Goal: Task Accomplishment & Management: Manage account settings

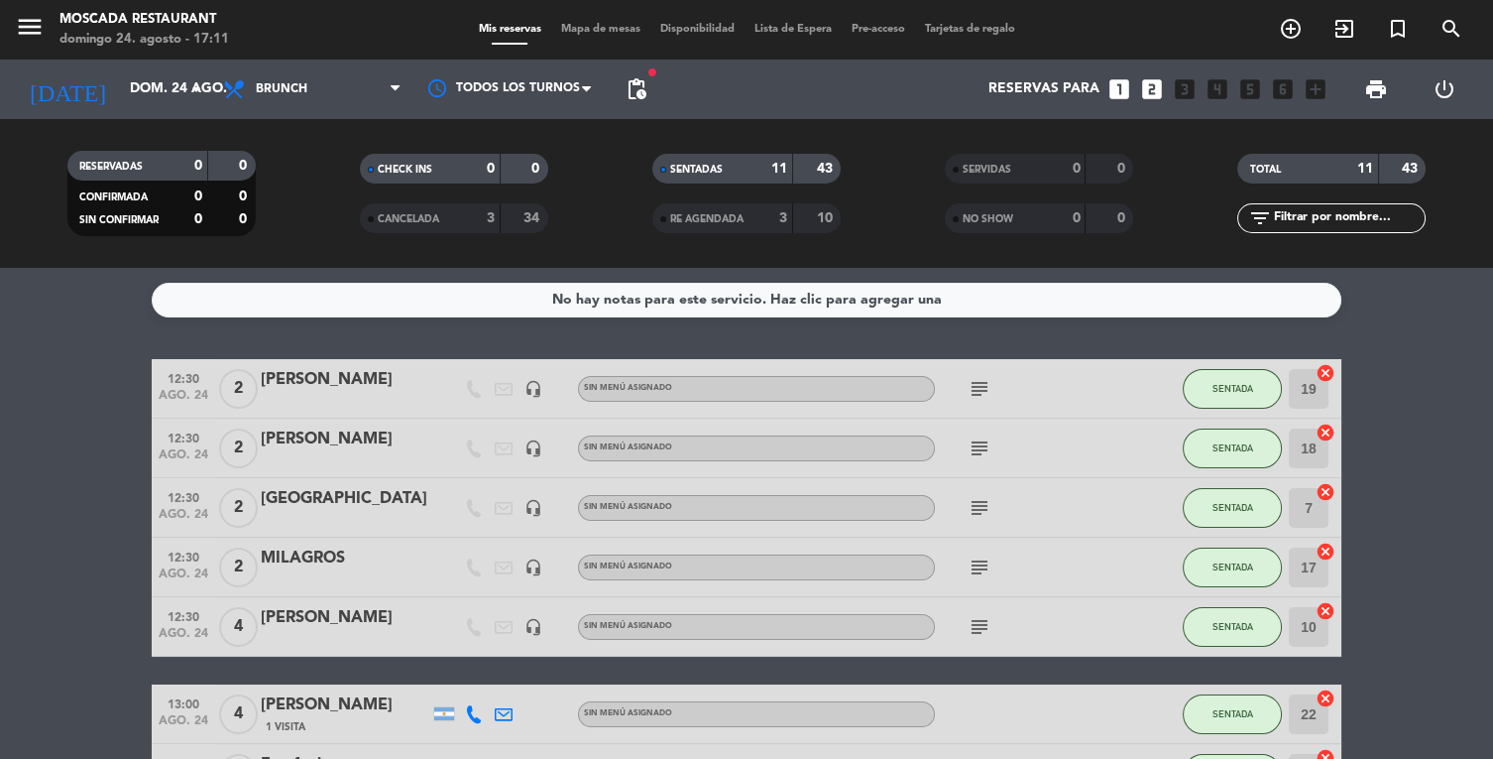
click at [138, 94] on input "dom. 24 ago." at bounding box center [214, 89] width 188 height 36
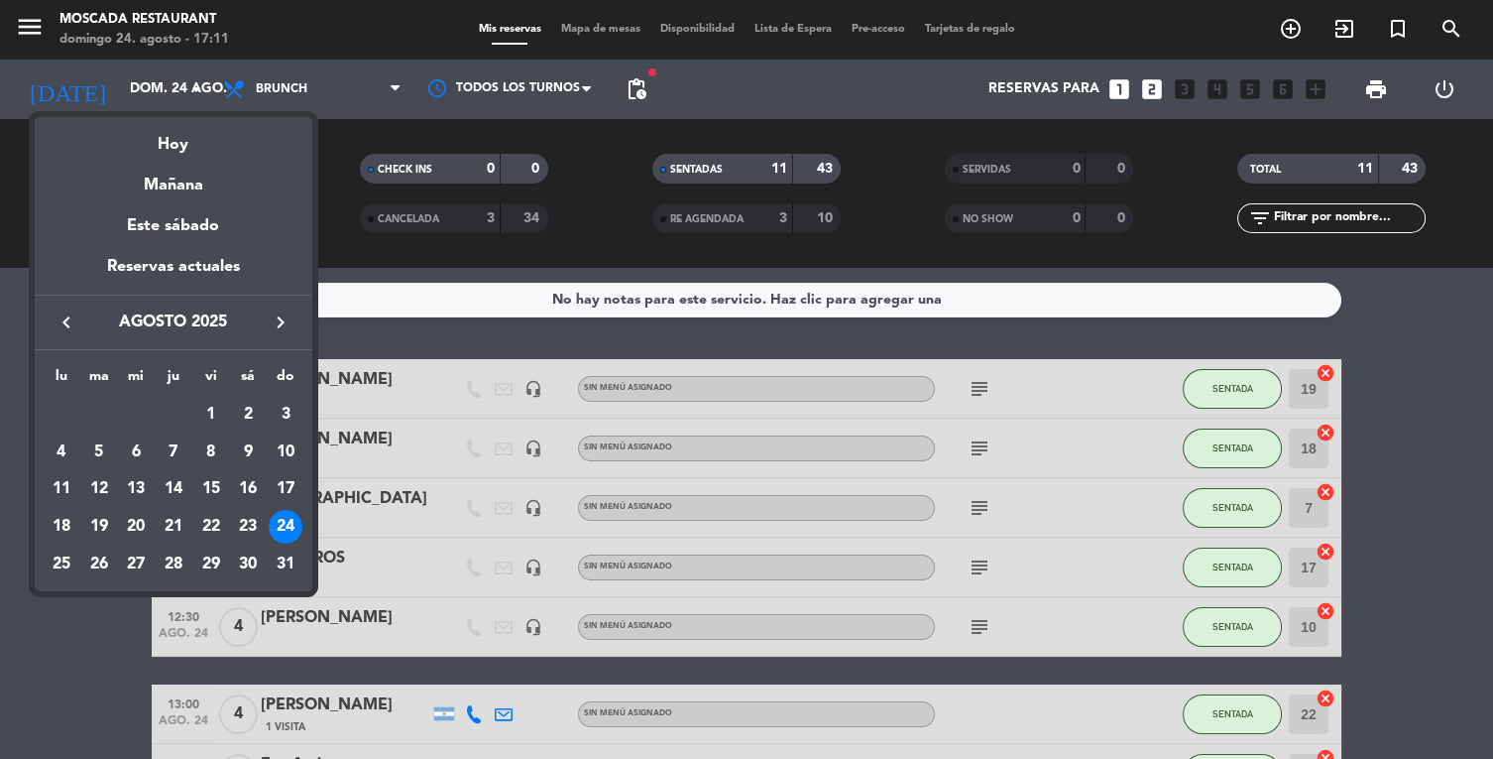
click at [305, 75] on div at bounding box center [746, 379] width 1493 height 759
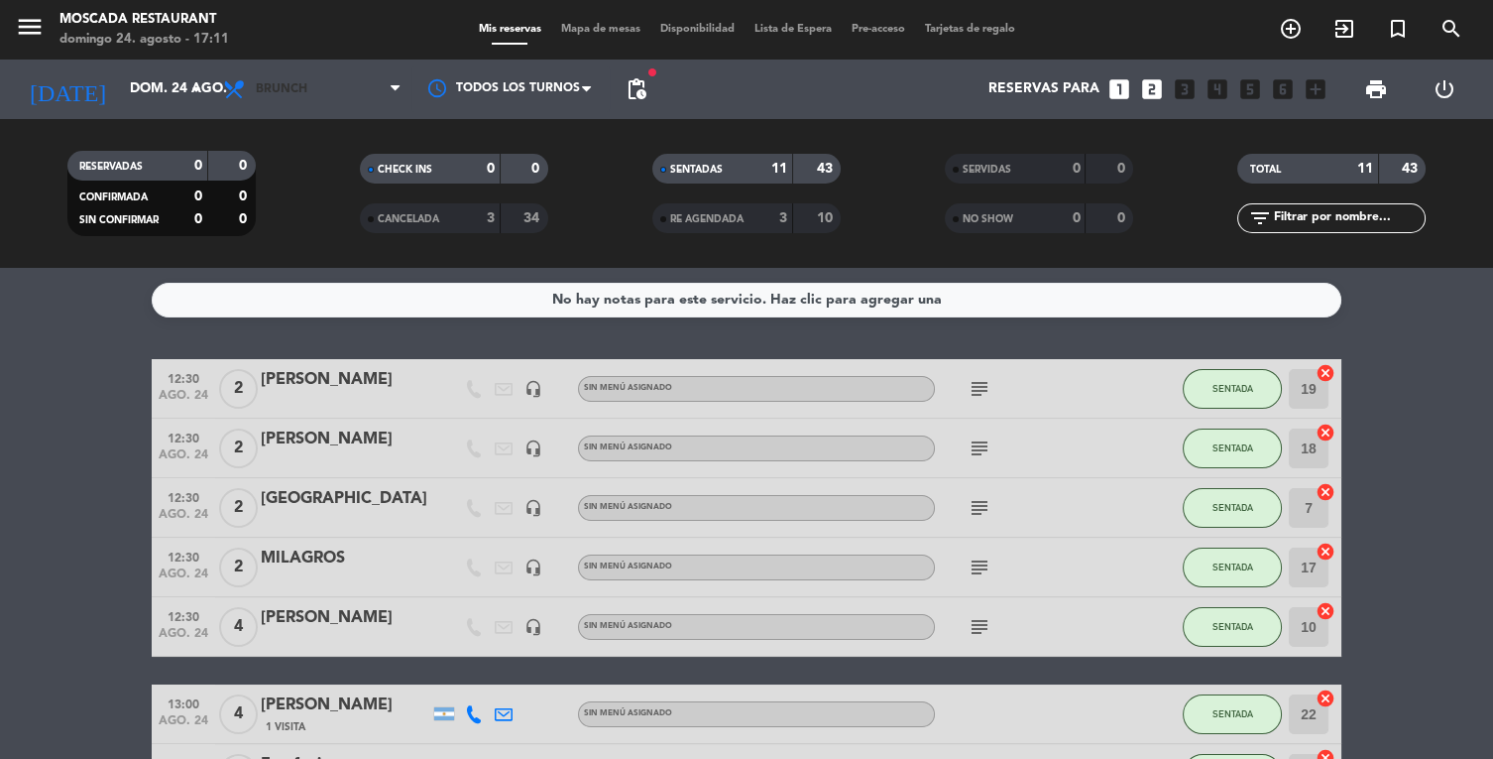
click at [314, 98] on span "Brunch" at bounding box center [312, 89] width 198 height 44
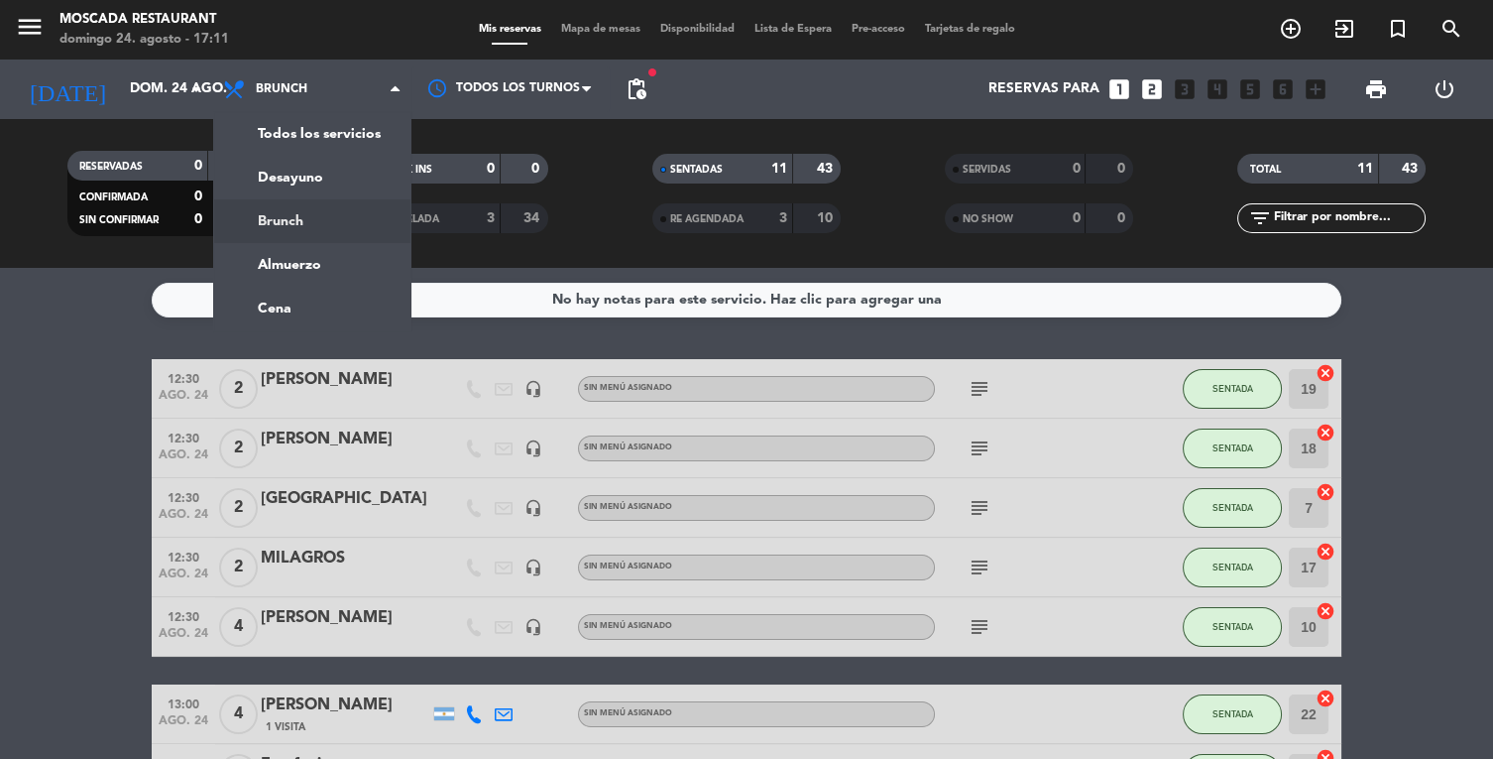
click at [285, 274] on ng-component "menu Moscada Restaurant [DATE] 24. agosto - 17:11 Mis reservas Mapa de mesas Di…" at bounding box center [746, 379] width 1493 height 759
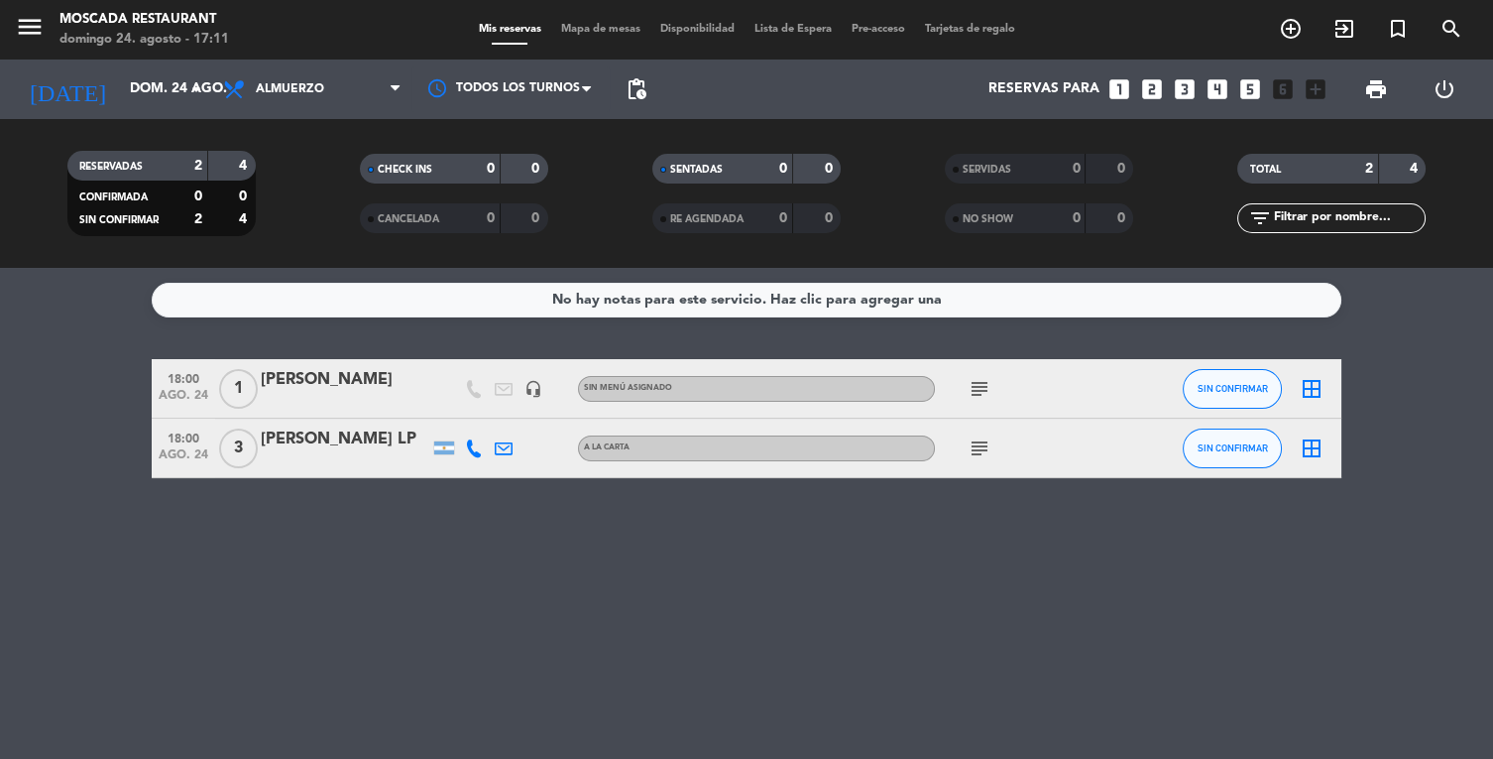
click at [971, 410] on div "subject" at bounding box center [1024, 388] width 178 height 59
click at [977, 392] on icon "subject" at bounding box center [980, 389] width 24 height 24
click at [880, 534] on div "No hay notas para este servicio. Haz clic para agregar una 18:00 [DATE] 1 [PERS…" at bounding box center [746, 513] width 1493 height 491
click at [983, 443] on icon "subject" at bounding box center [980, 448] width 24 height 24
click at [1215, 393] on span "SIN CONFIRMAR" at bounding box center [1233, 388] width 70 height 11
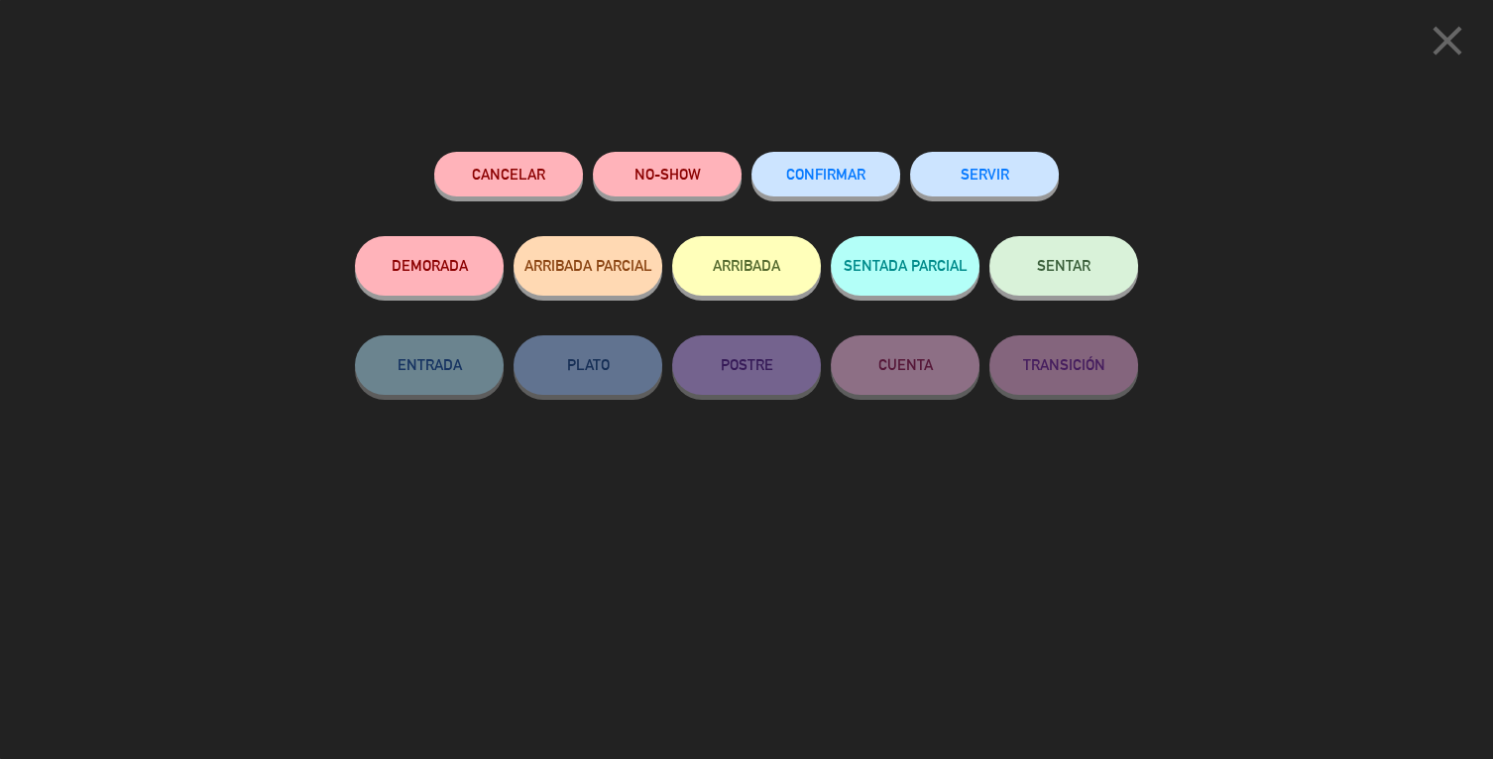
click at [1442, 40] on icon "close" at bounding box center [1448, 41] width 50 height 50
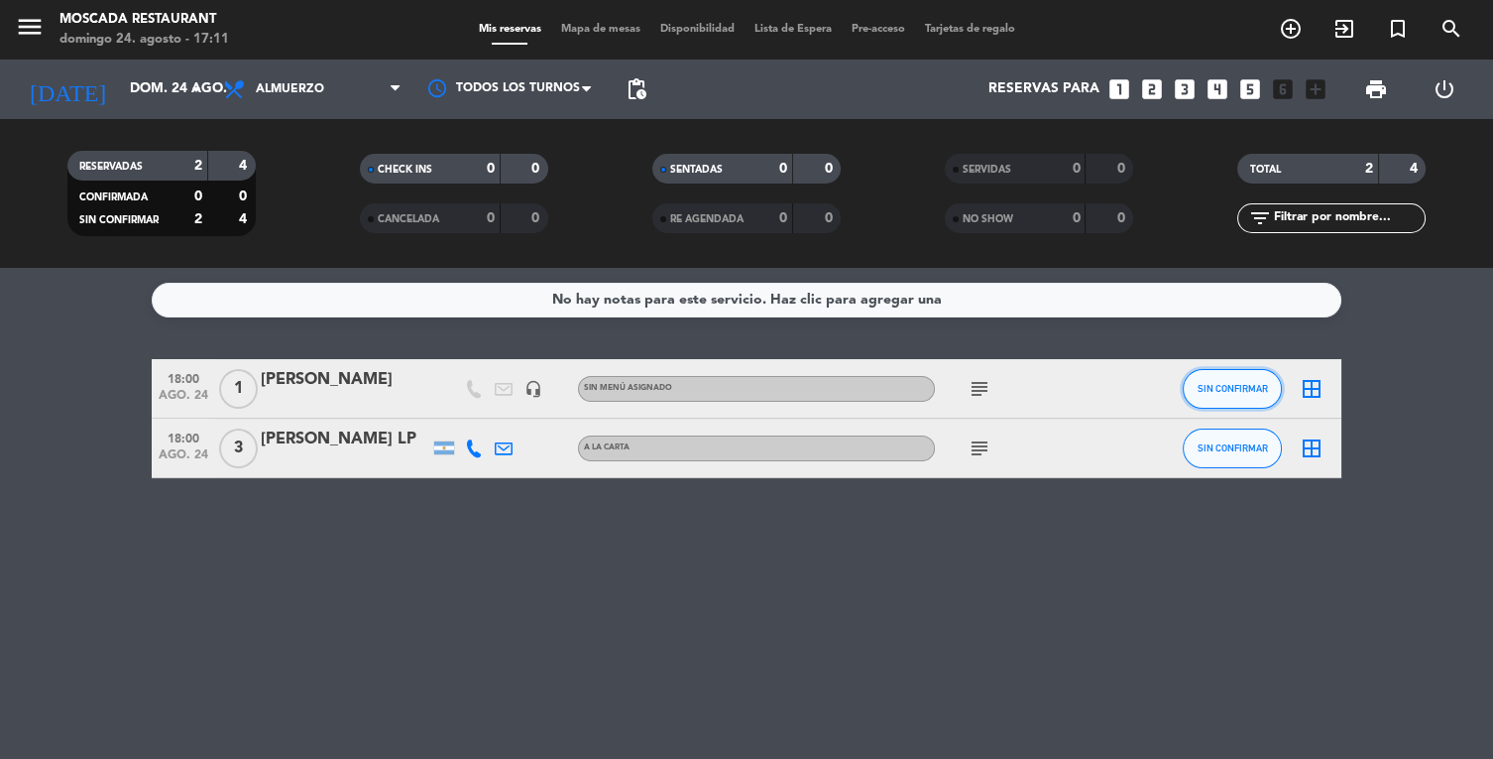
click at [1229, 404] on button "SIN CONFIRMAR" at bounding box center [1232, 389] width 99 height 40
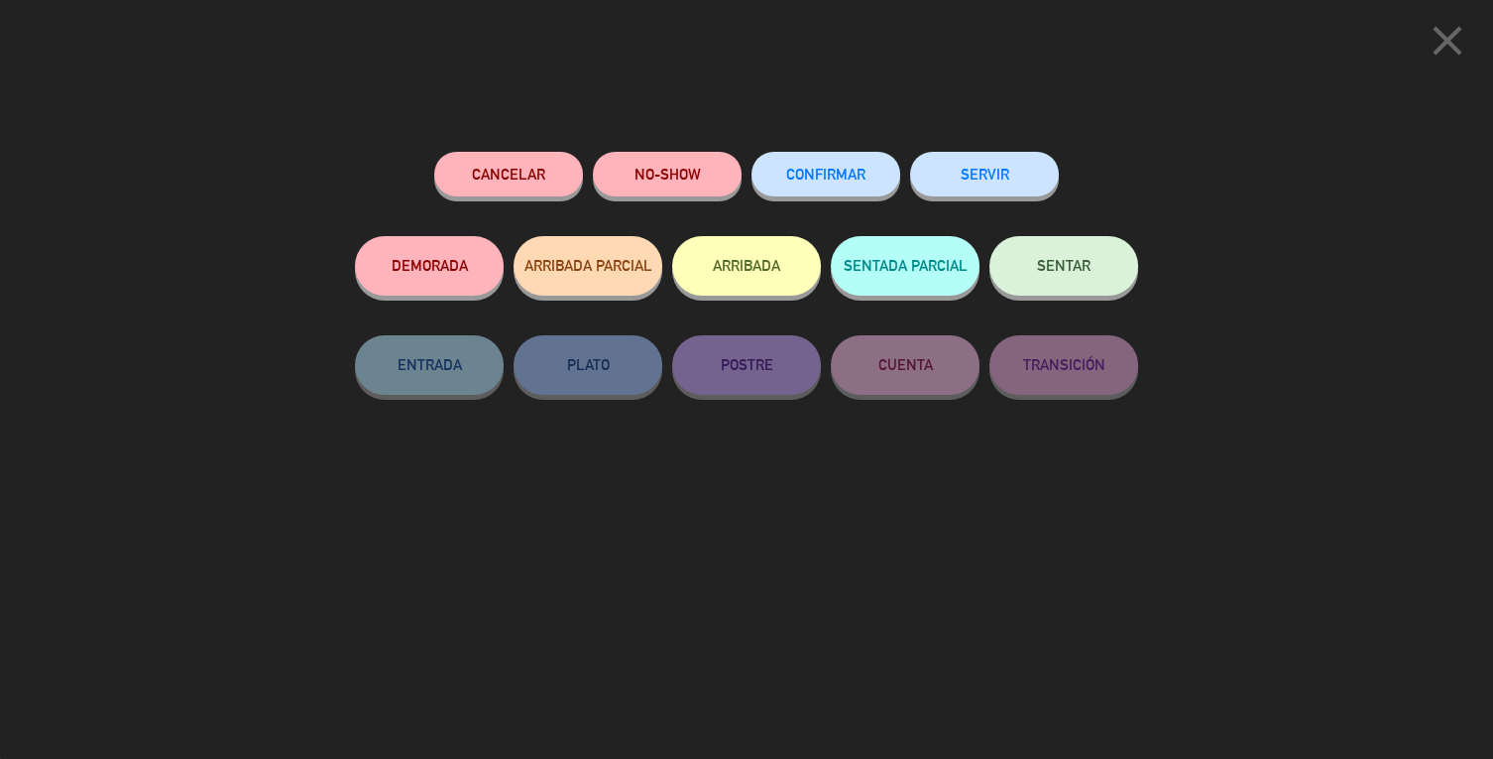
click at [736, 291] on button "ARRIBADA" at bounding box center [746, 265] width 149 height 59
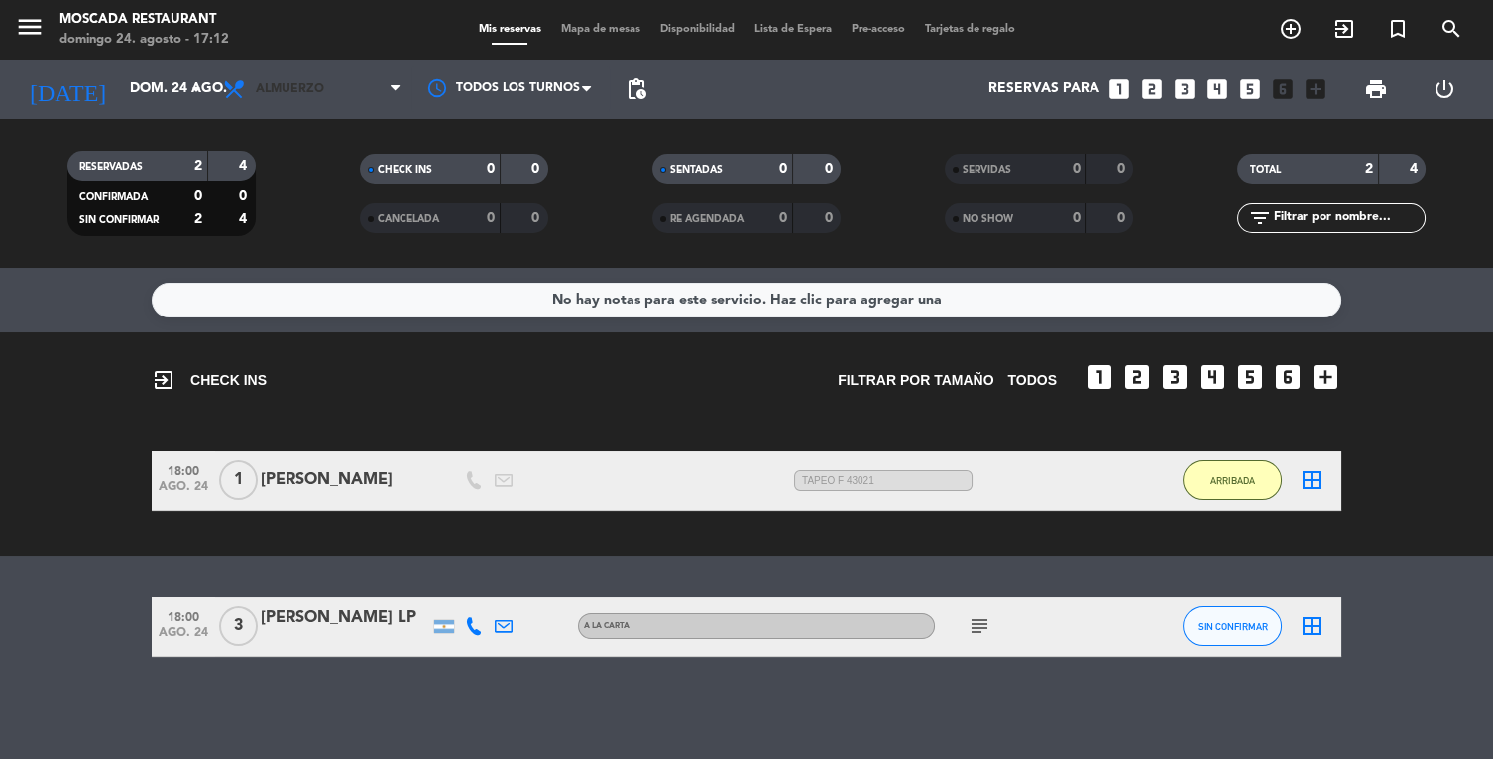
click at [279, 93] on span "Almuerzo" at bounding box center [290, 89] width 68 height 14
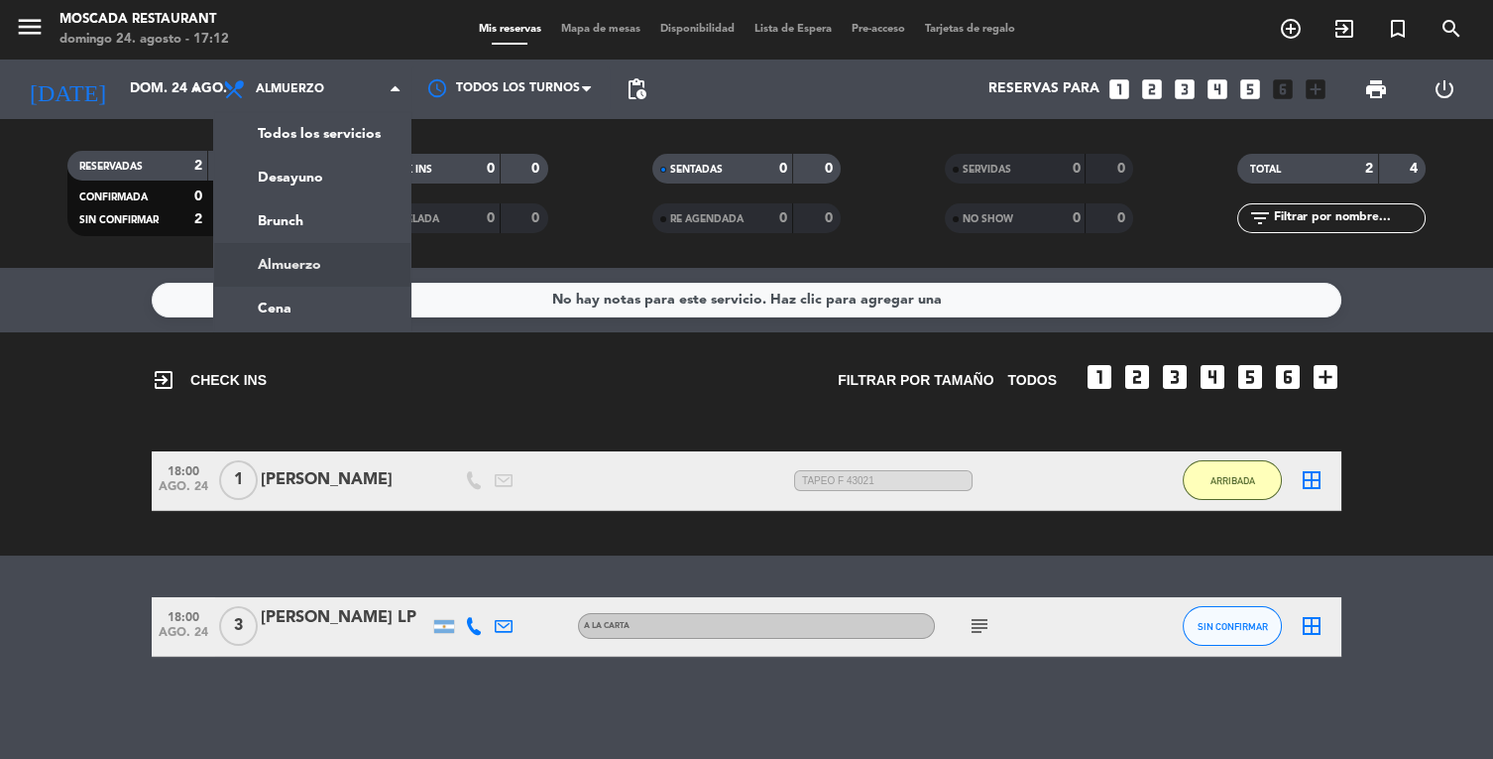
click at [299, 324] on ng-component "menu Moscada Restaurant [DATE] 24. agosto - 17:12 Mis reservas Mapa de mesas Di…" at bounding box center [746, 379] width 1493 height 759
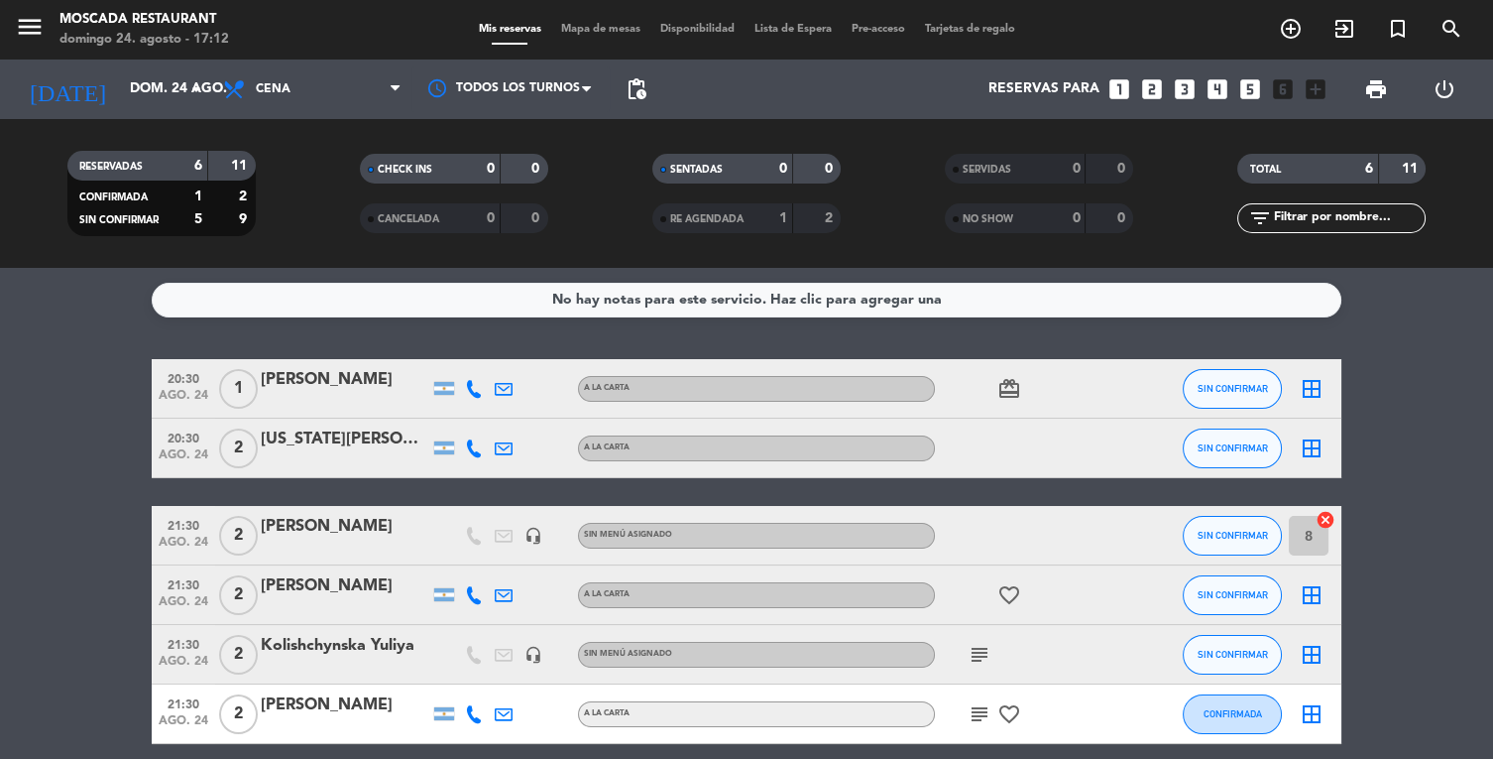
click at [986, 652] on icon "subject" at bounding box center [980, 655] width 24 height 24
click at [981, 736] on div "subject favorite_border" at bounding box center [1024, 713] width 178 height 59
click at [981, 724] on icon "subject" at bounding box center [980, 714] width 24 height 24
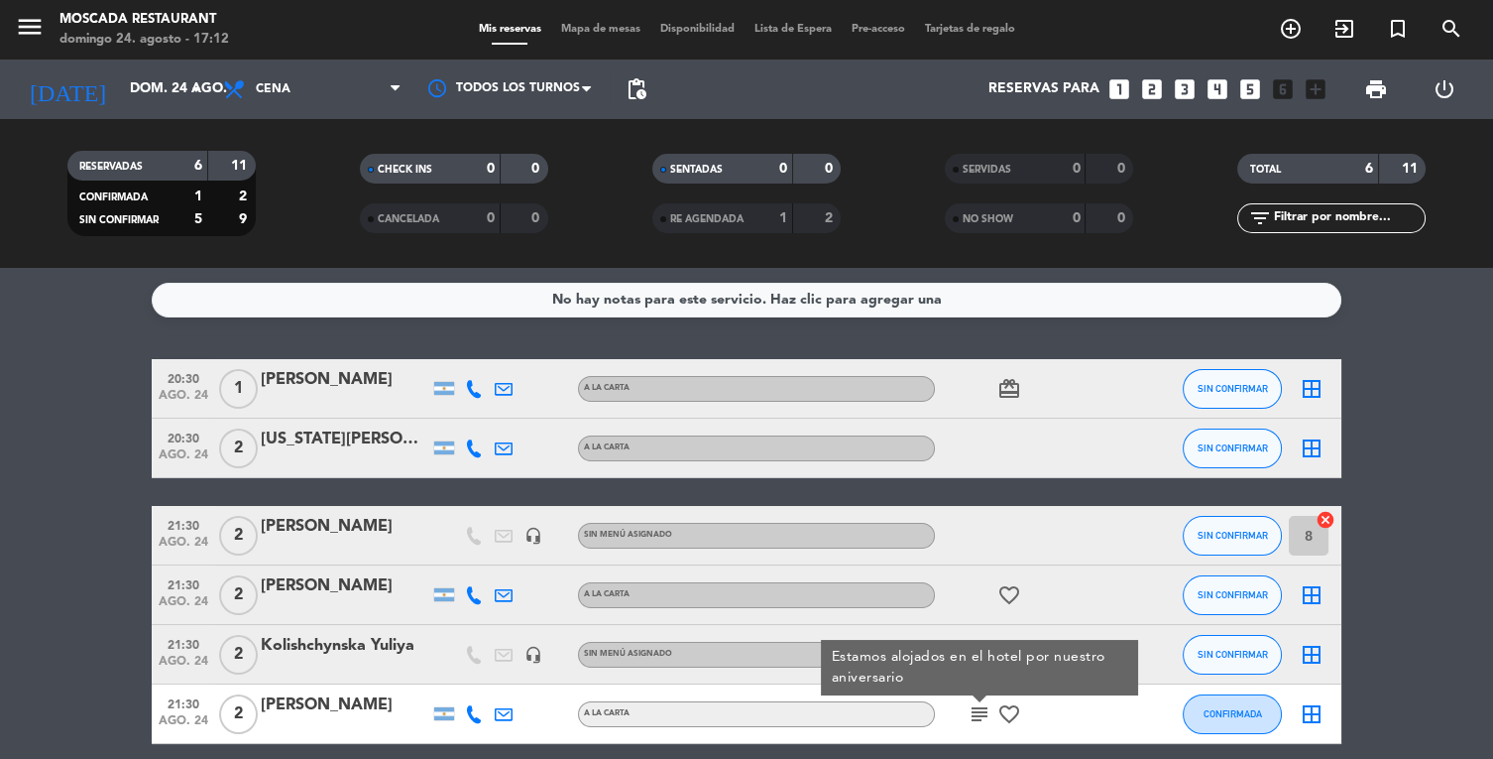
click at [48, 349] on div "No hay notas para este servicio. Haz clic para agregar una 20:30 [DATE] 1 [PERS…" at bounding box center [746, 513] width 1493 height 491
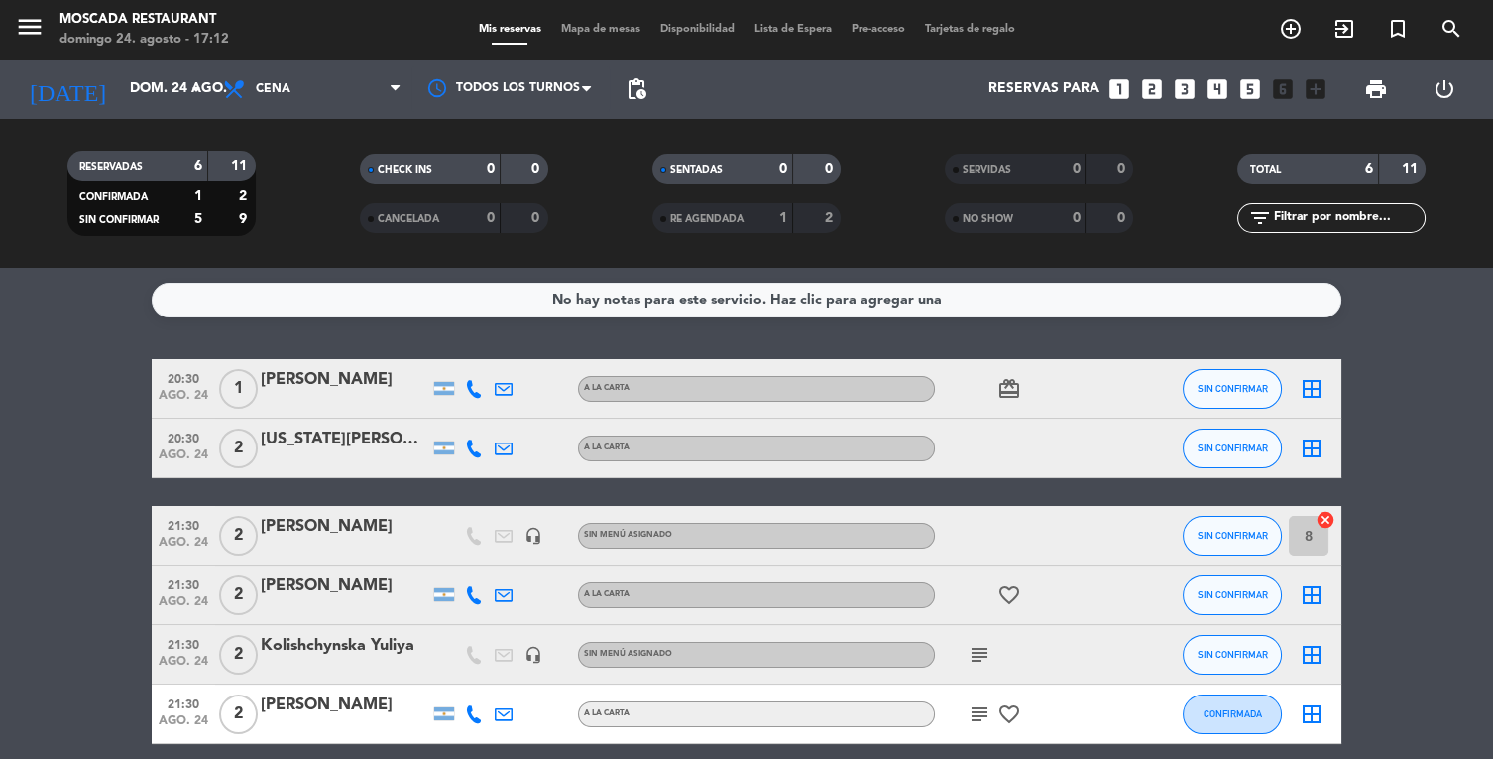
click at [973, 663] on icon "subject" at bounding box center [980, 655] width 24 height 24
click at [1047, 652] on div "subject FULL 25T18-171553" at bounding box center [1024, 654] width 178 height 59
click at [1001, 605] on icon "favorite_border" at bounding box center [1009, 595] width 24 height 24
click at [1018, 601] on icon "favorite_border" at bounding box center [1009, 595] width 24 height 24
click at [1005, 662] on div "subject" at bounding box center [1024, 654] width 178 height 59
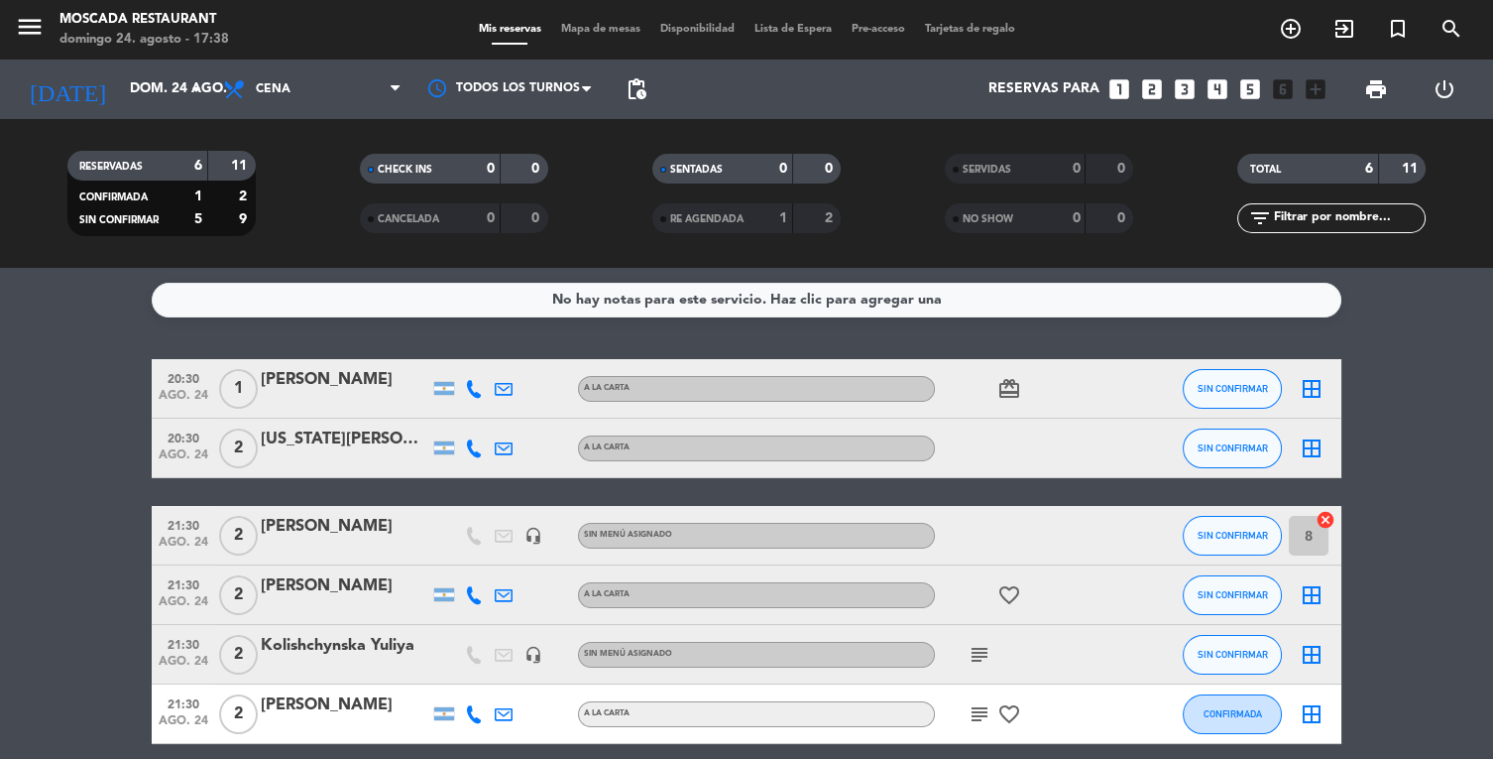
click at [987, 662] on icon "subject" at bounding box center [980, 655] width 24 height 24
click at [977, 722] on icon "subject" at bounding box center [980, 714] width 24 height 24
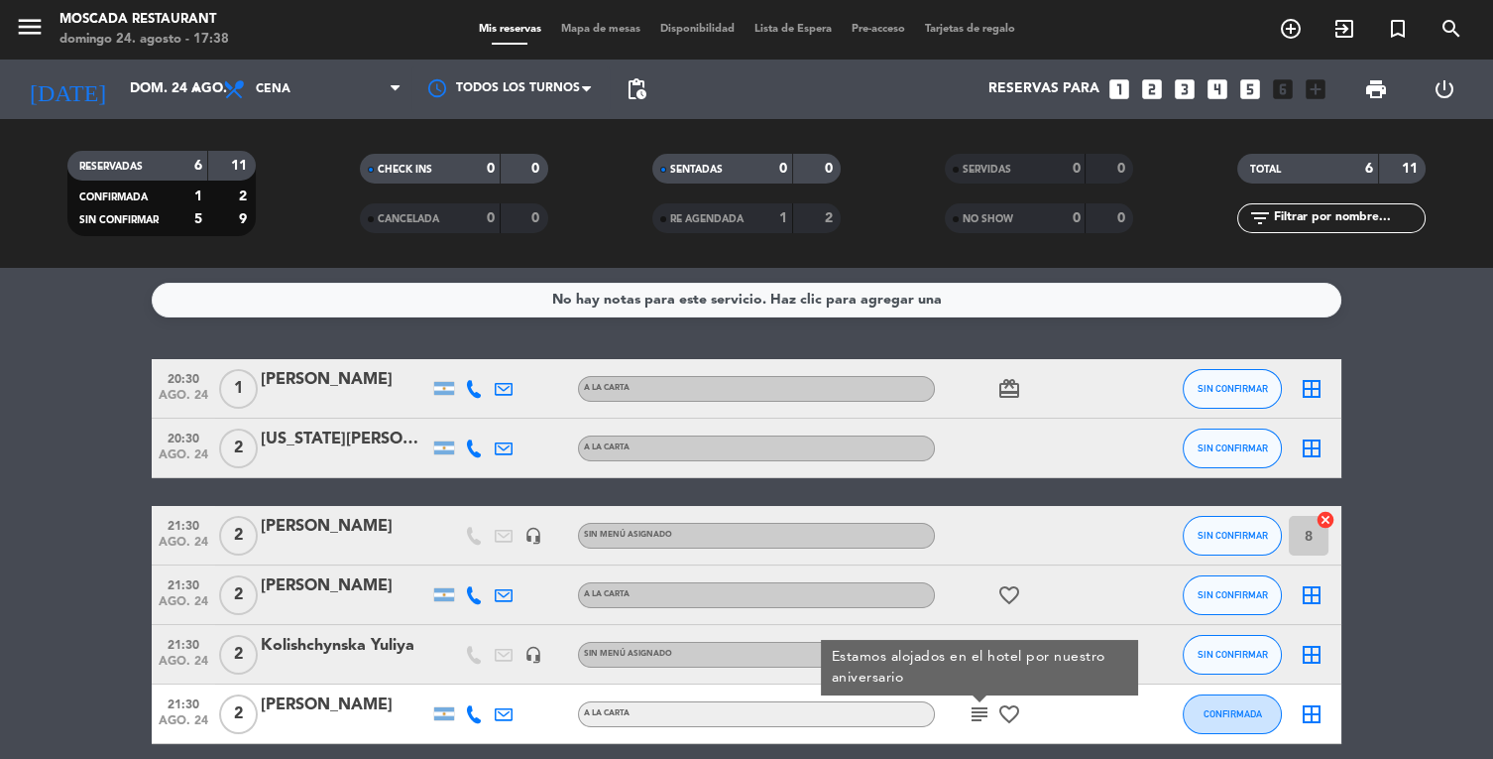
click at [977, 723] on icon "subject" at bounding box center [980, 714] width 24 height 24
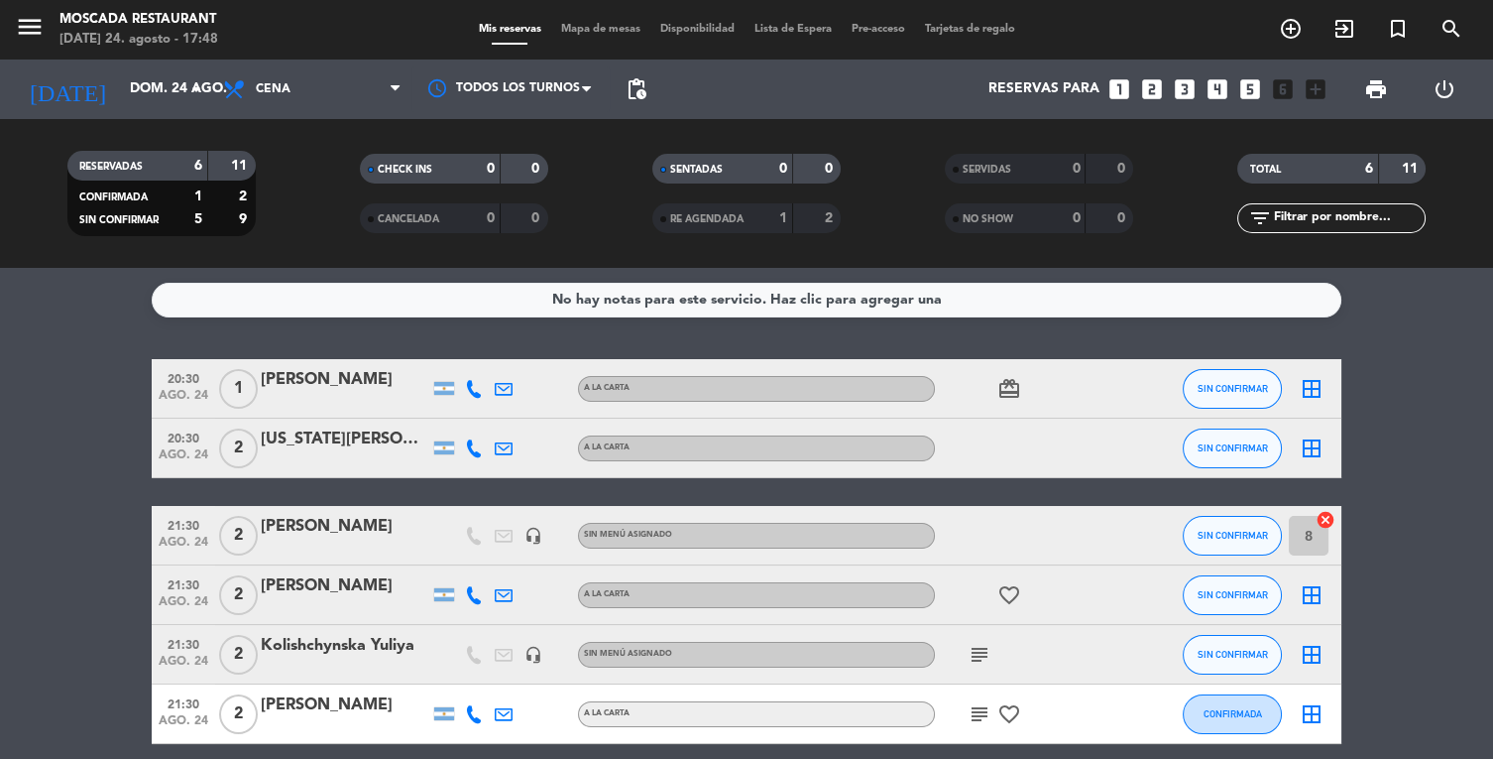
click at [1018, 385] on icon "card_giftcard" at bounding box center [1009, 389] width 24 height 24
click at [1015, 592] on icon "favorite_border" at bounding box center [1009, 595] width 24 height 24
click at [977, 662] on icon "subject" at bounding box center [980, 655] width 24 height 24
click at [981, 706] on icon "subject" at bounding box center [980, 714] width 24 height 24
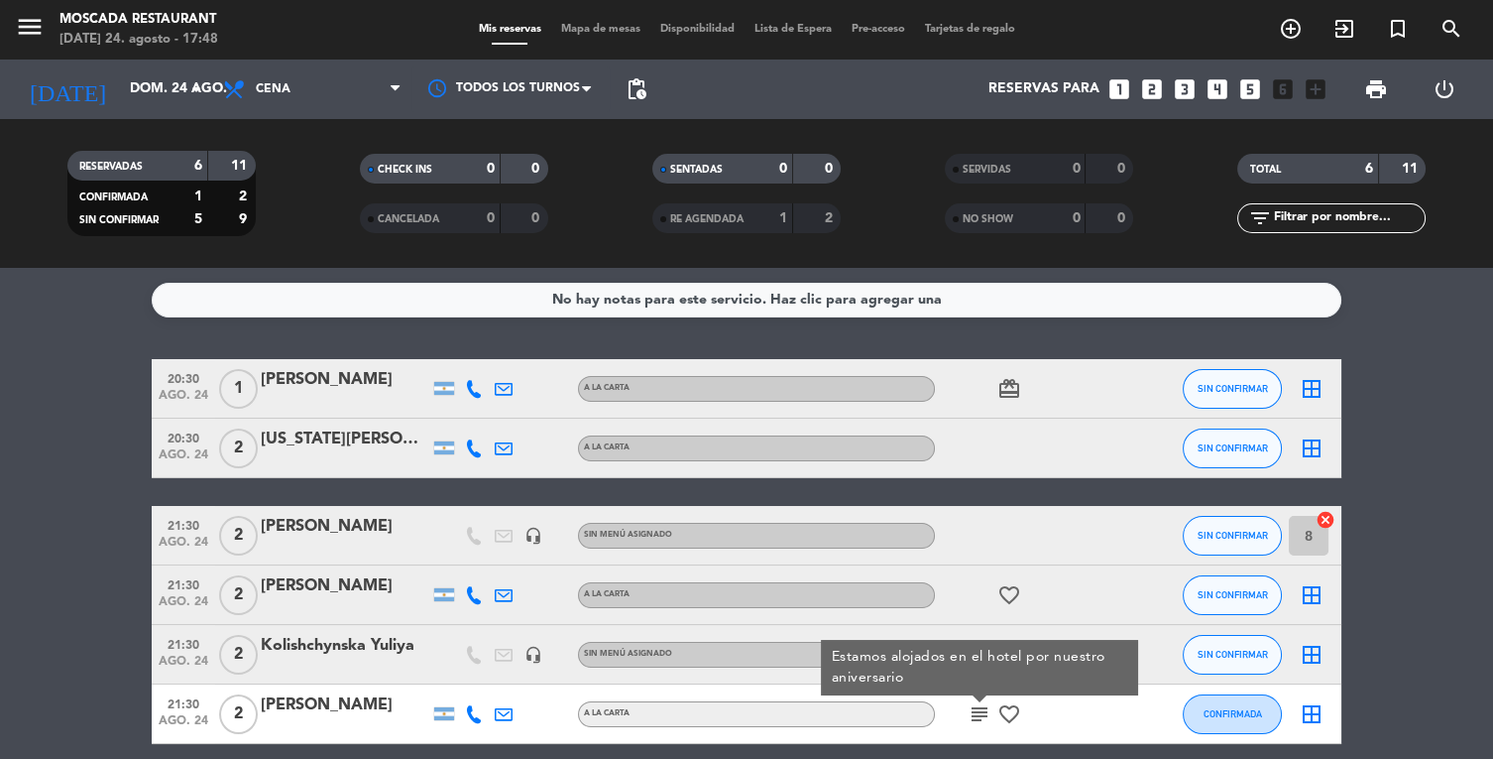
click at [1002, 722] on icon "favorite_border" at bounding box center [1009, 714] width 24 height 24
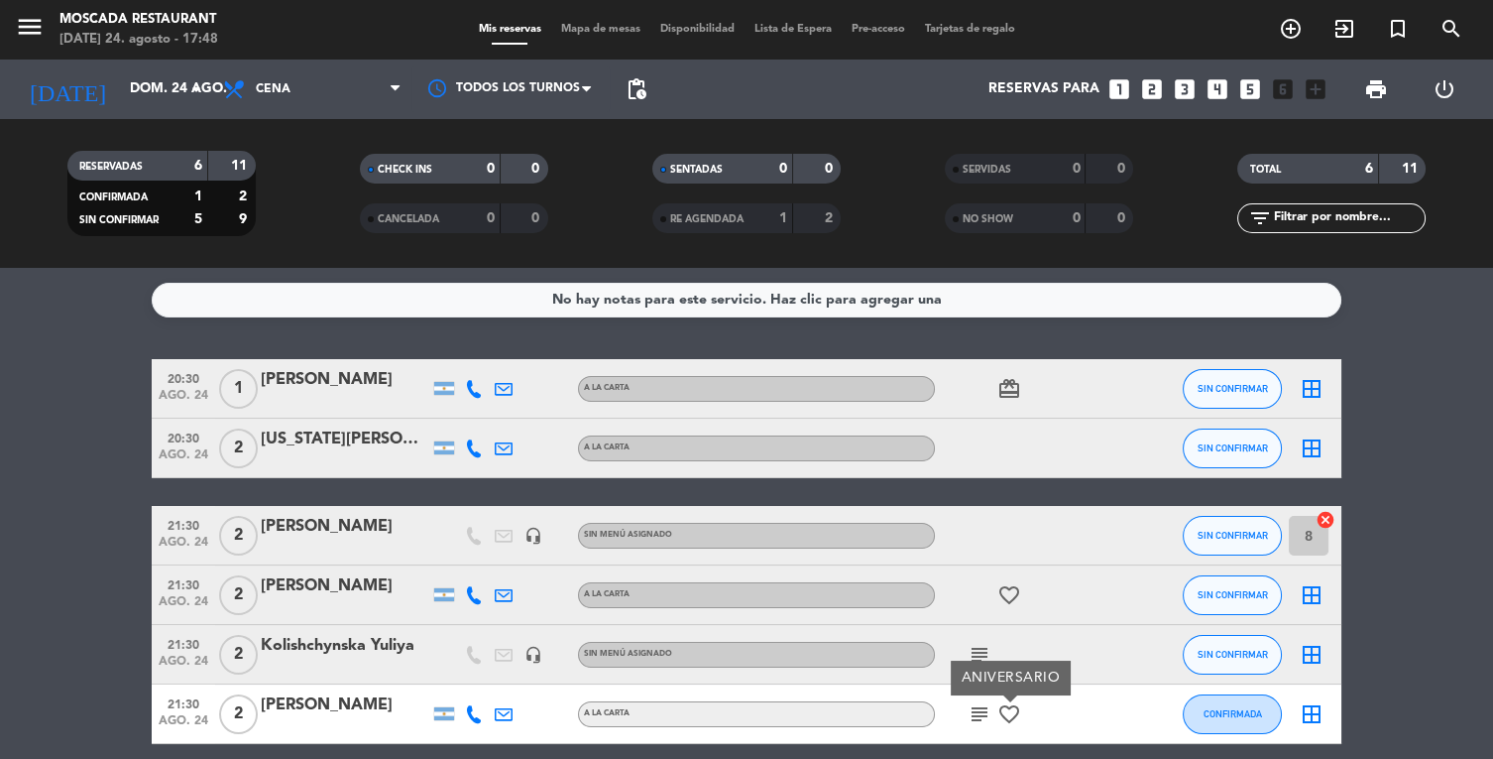
click at [976, 712] on icon "subject" at bounding box center [980, 714] width 24 height 24
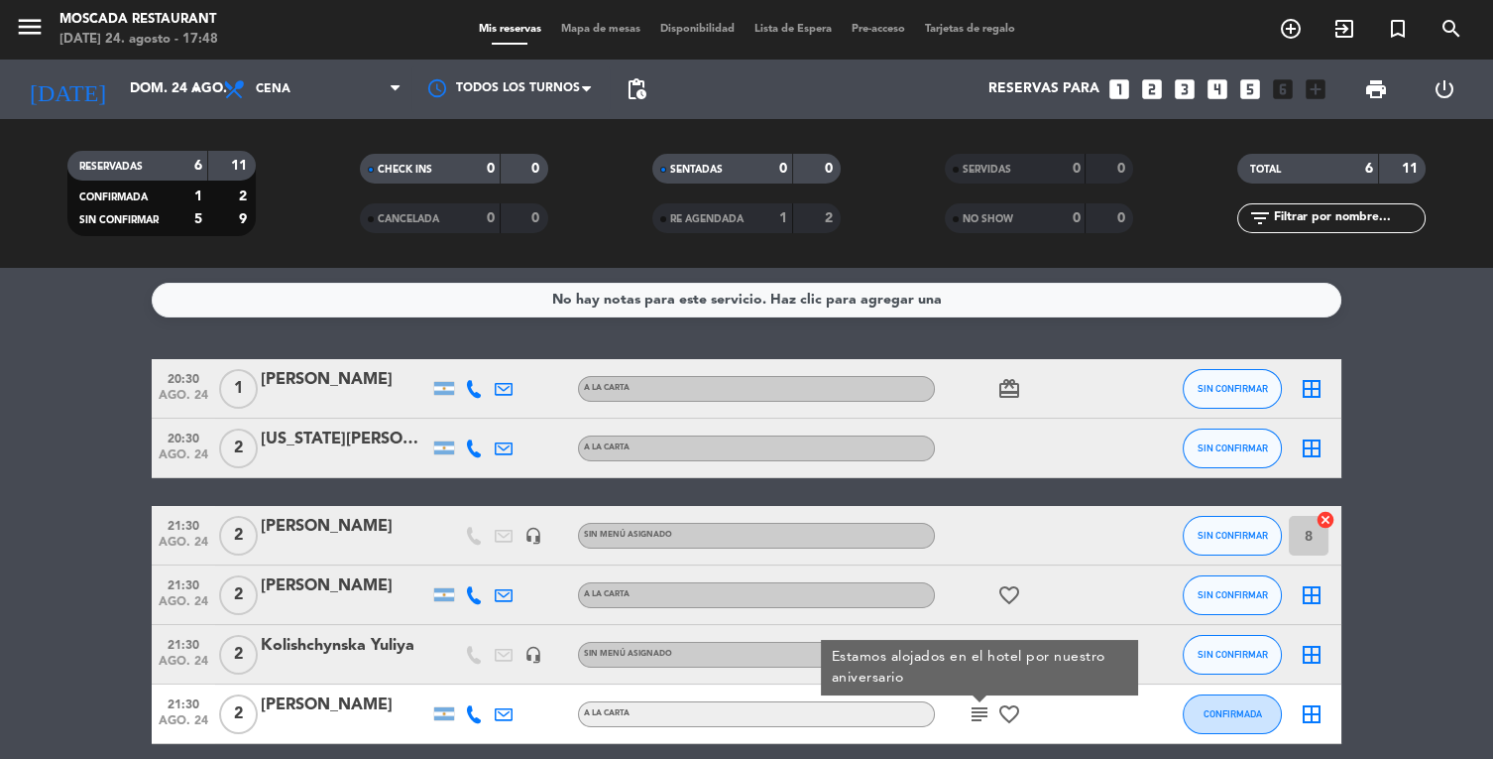
click at [1073, 527] on div at bounding box center [1024, 535] width 178 height 59
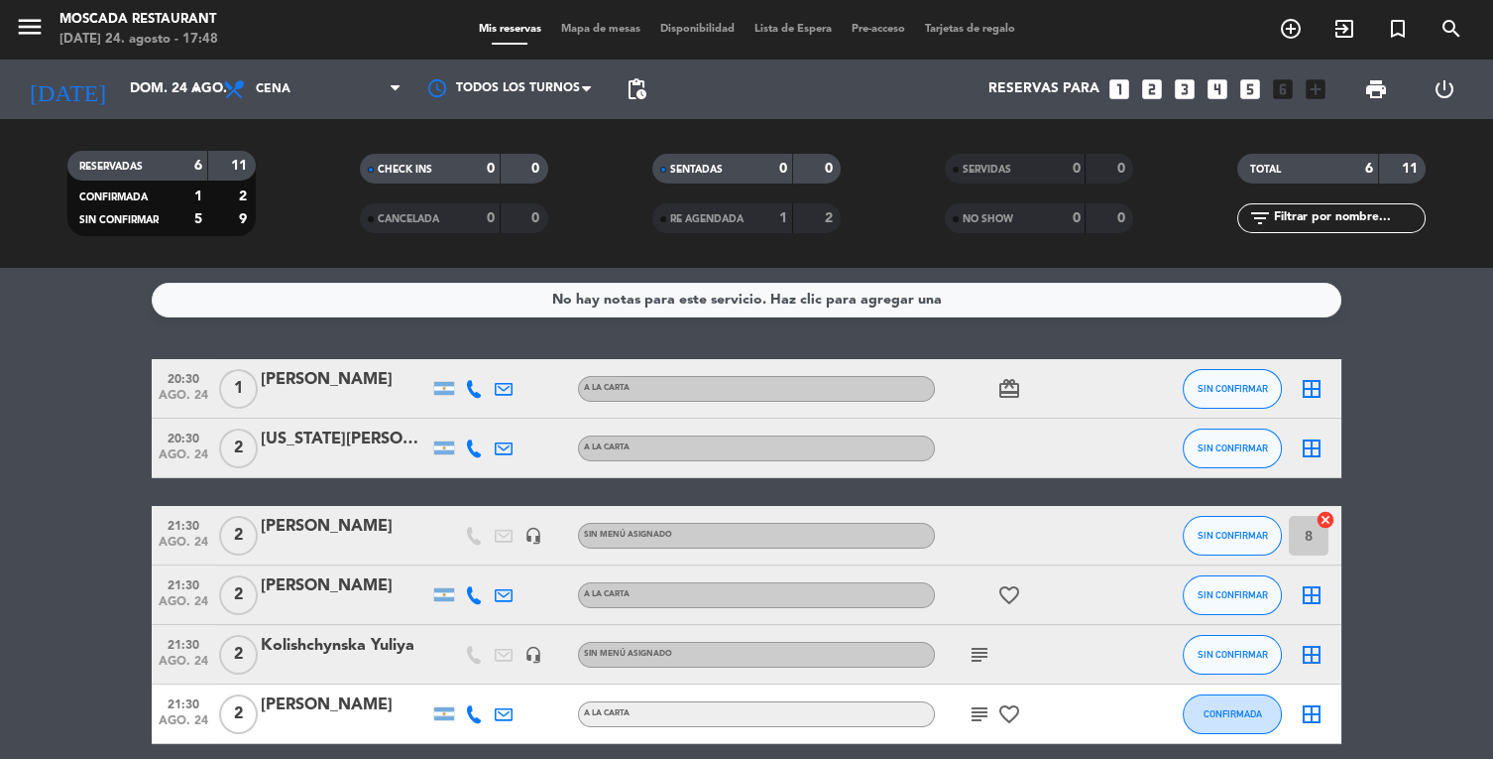
click at [205, 110] on div "[DATE] [DATE] arrow_drop_down" at bounding box center [114, 89] width 198 height 44
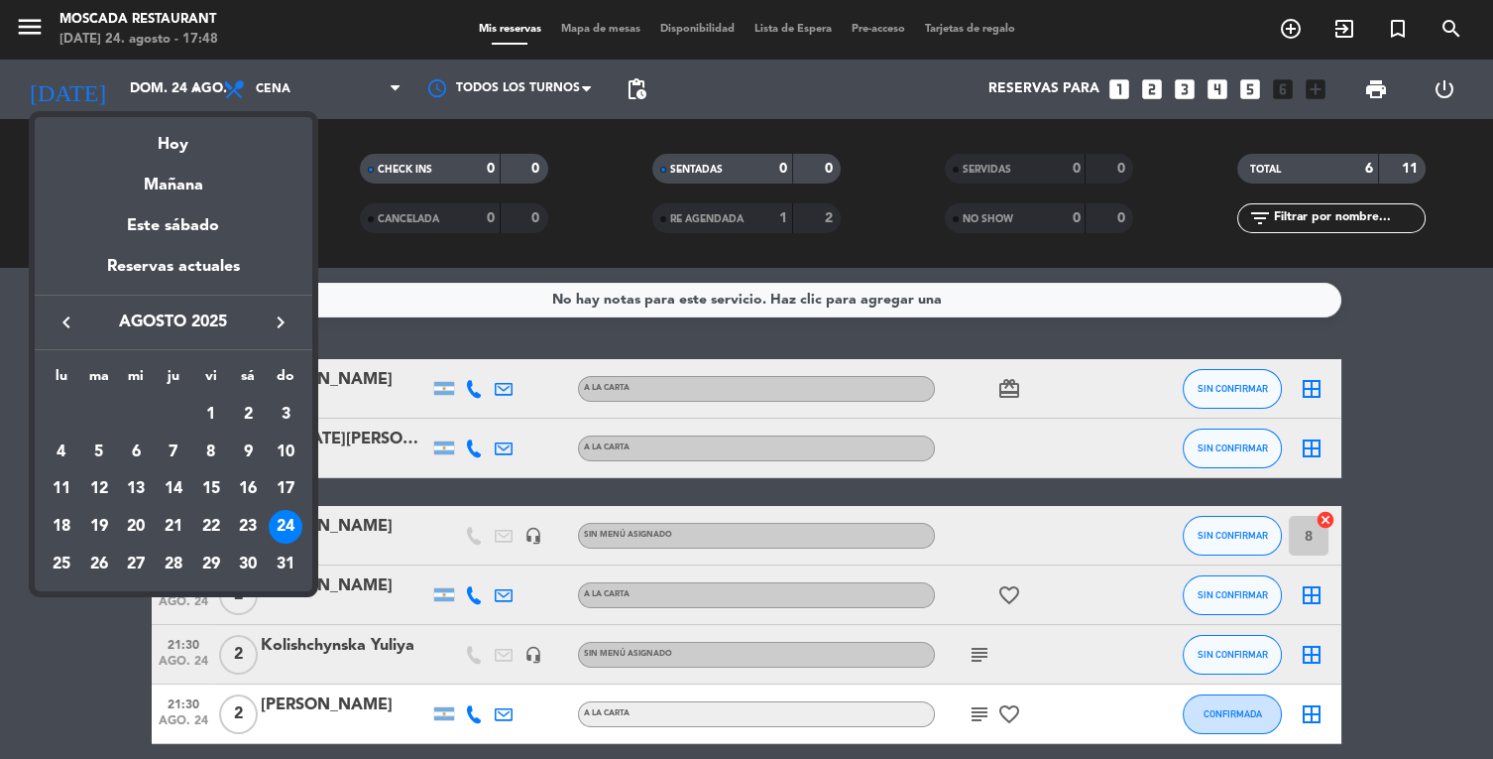
click at [77, 556] on td "25" at bounding box center [62, 564] width 38 height 38
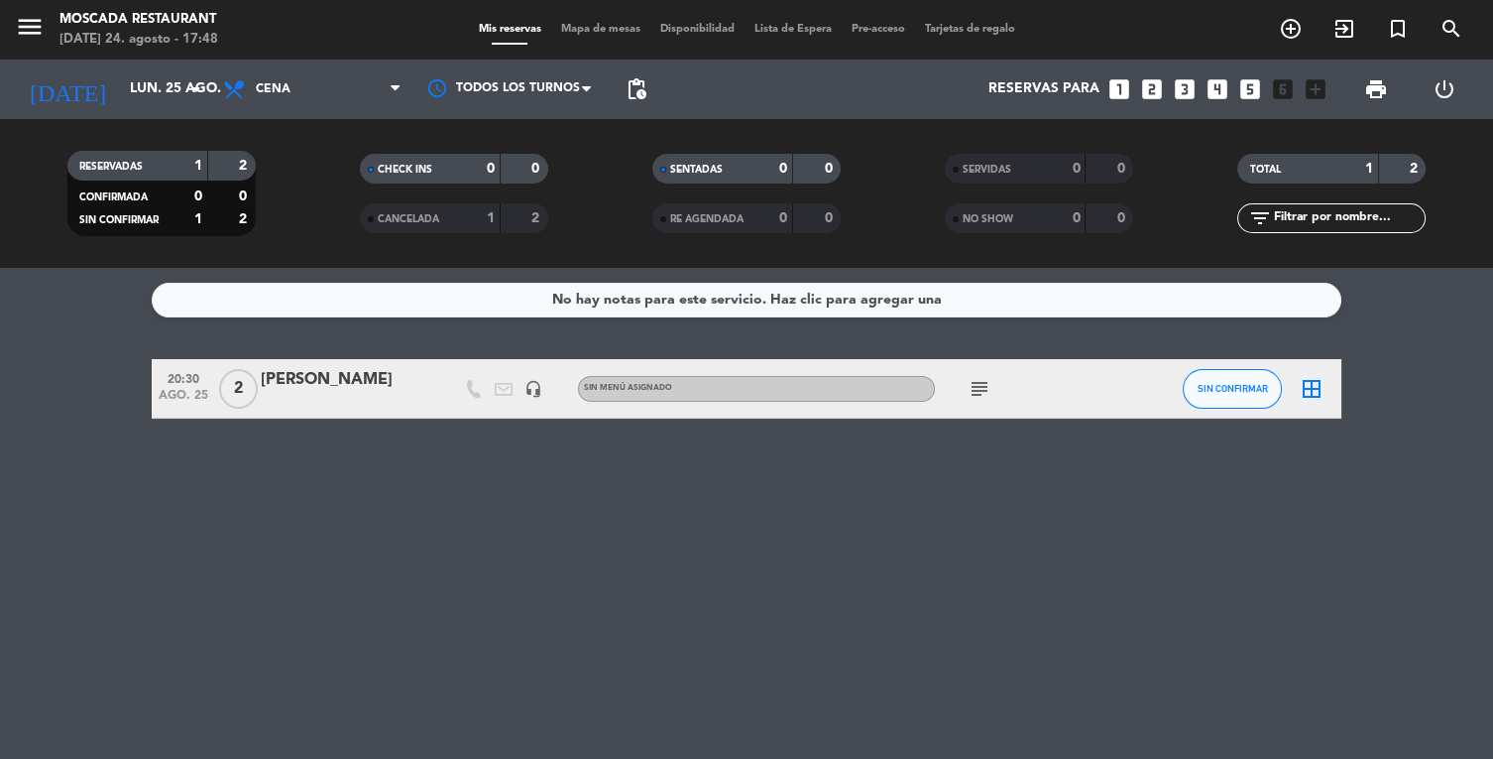
click at [175, 78] on input "lun. 25 ago." at bounding box center [214, 89] width 188 height 36
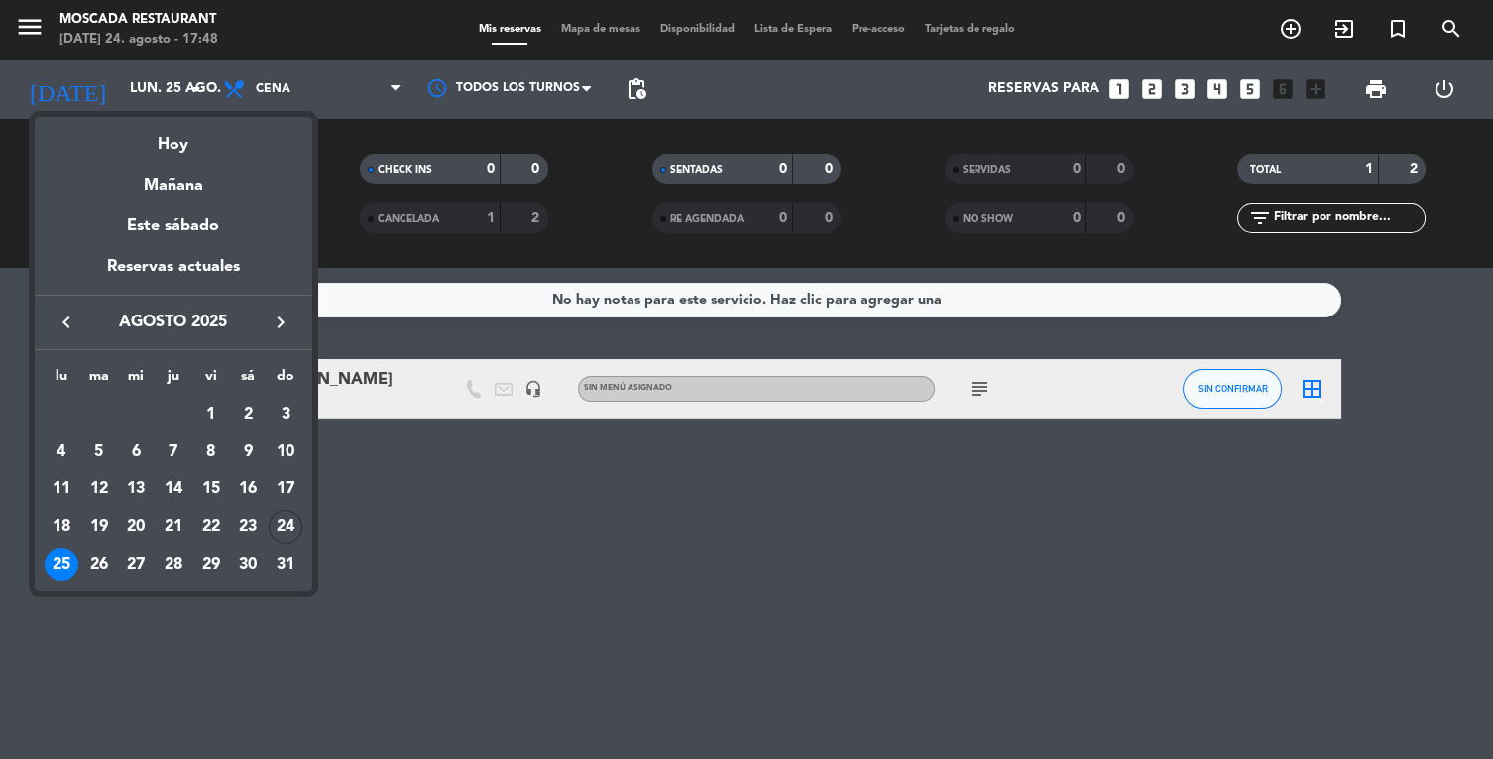
click at [305, 518] on div "lu ma mi ju vi sá do [DATE] 2 3 4 5 6 7 8 9 10 11 12 13 14 15 16 17 18 19 20 21…" at bounding box center [174, 470] width 278 height 240
click at [293, 521] on div "24" at bounding box center [286, 527] width 34 height 34
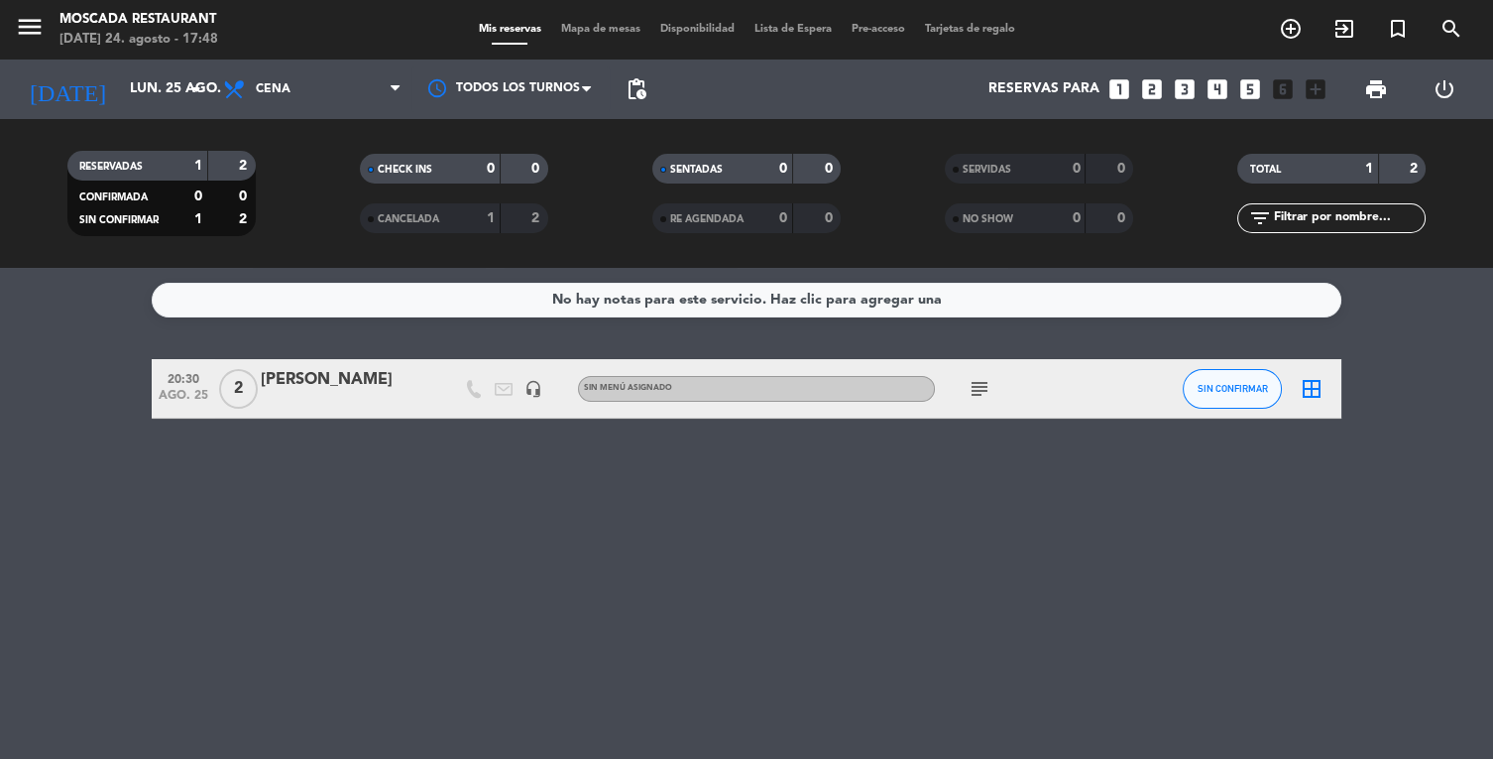
type input "dom. 24 ago."
